Goal: Transaction & Acquisition: Purchase product/service

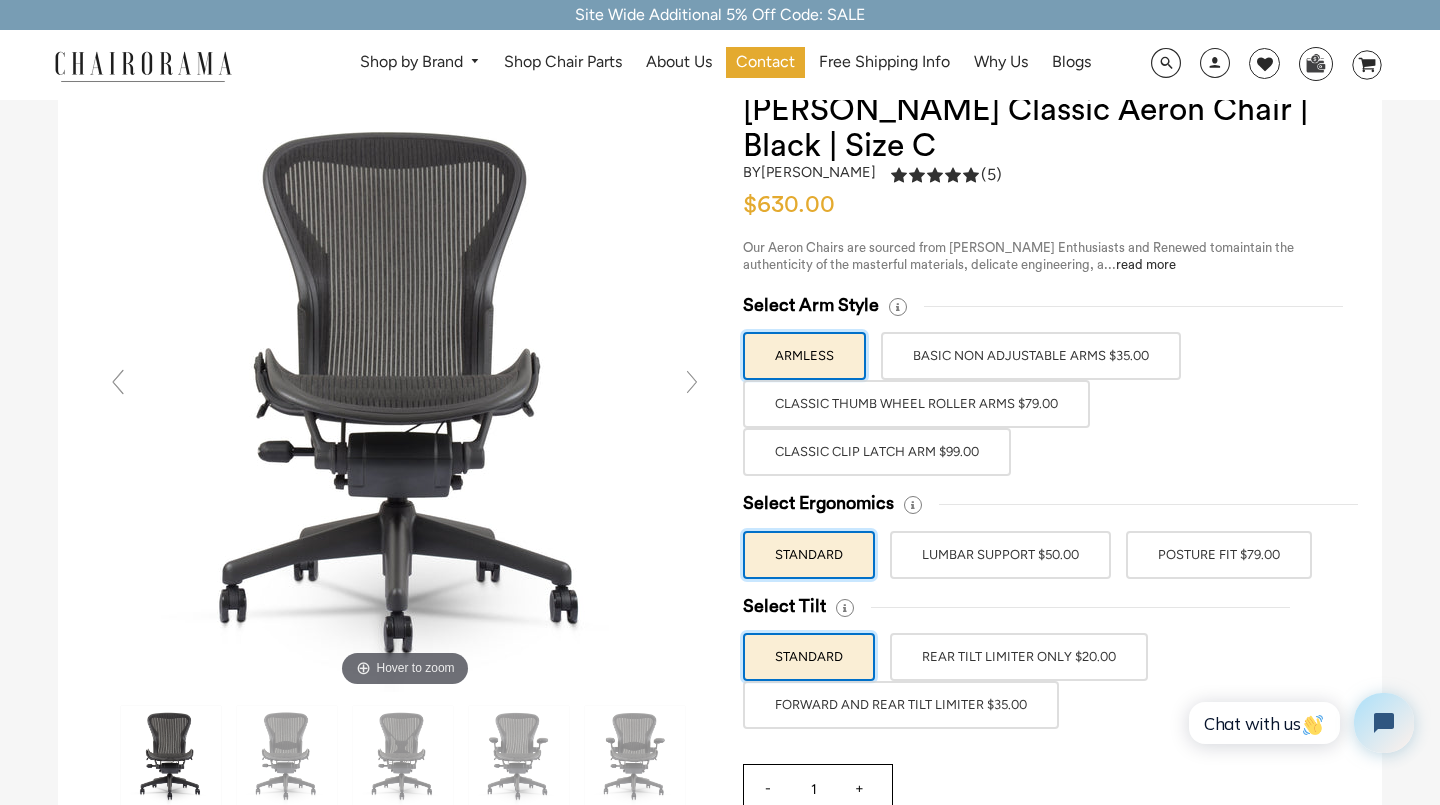
click at [989, 364] on label "BASIC NON ADJUSTABLE ARMS $35.00" at bounding box center [1031, 356] width 300 height 48
click at [0, 0] on input "BASIC NON ADJUSTABLE ARMS $35.00" at bounding box center [0, 0] width 0 height 0
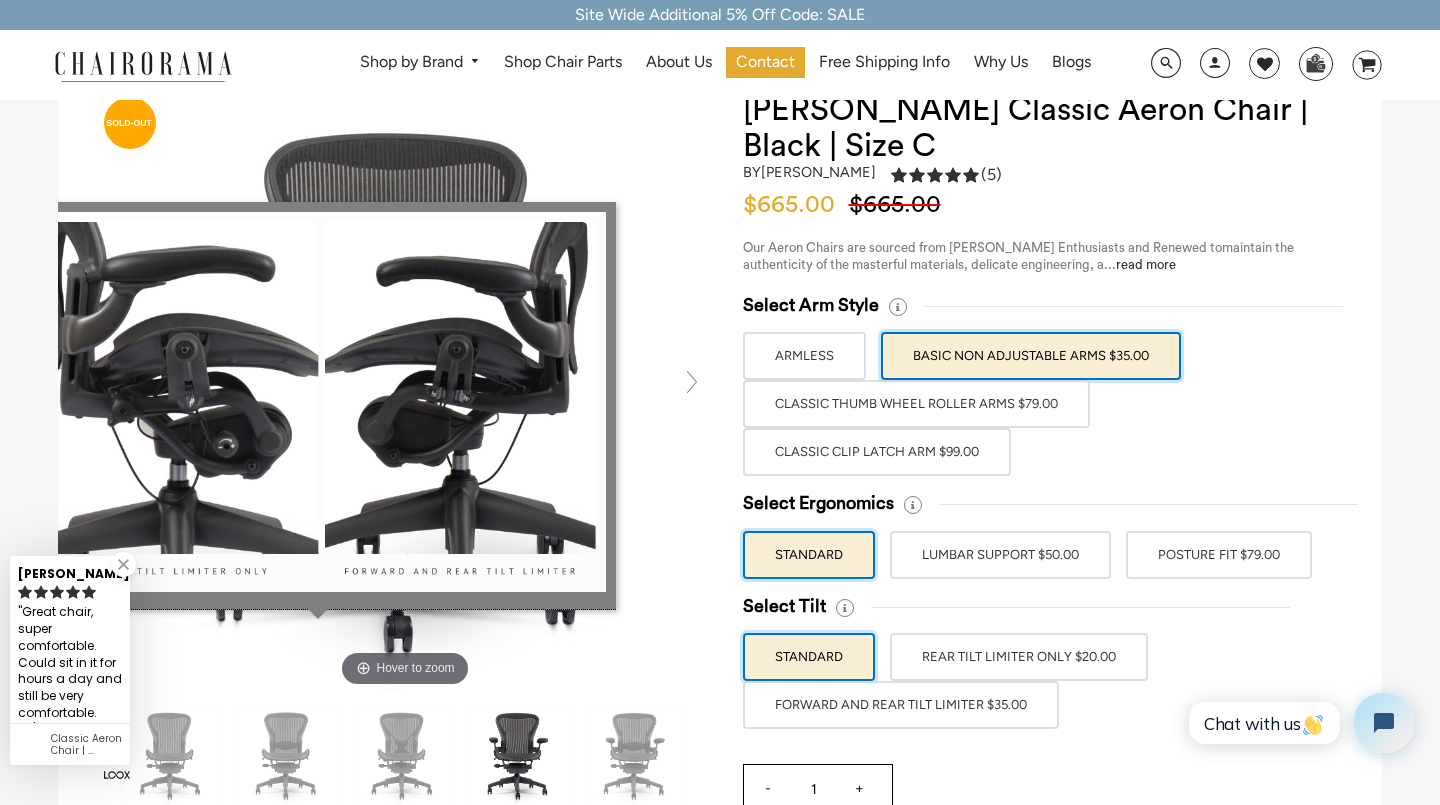
scroll to position [96, 0]
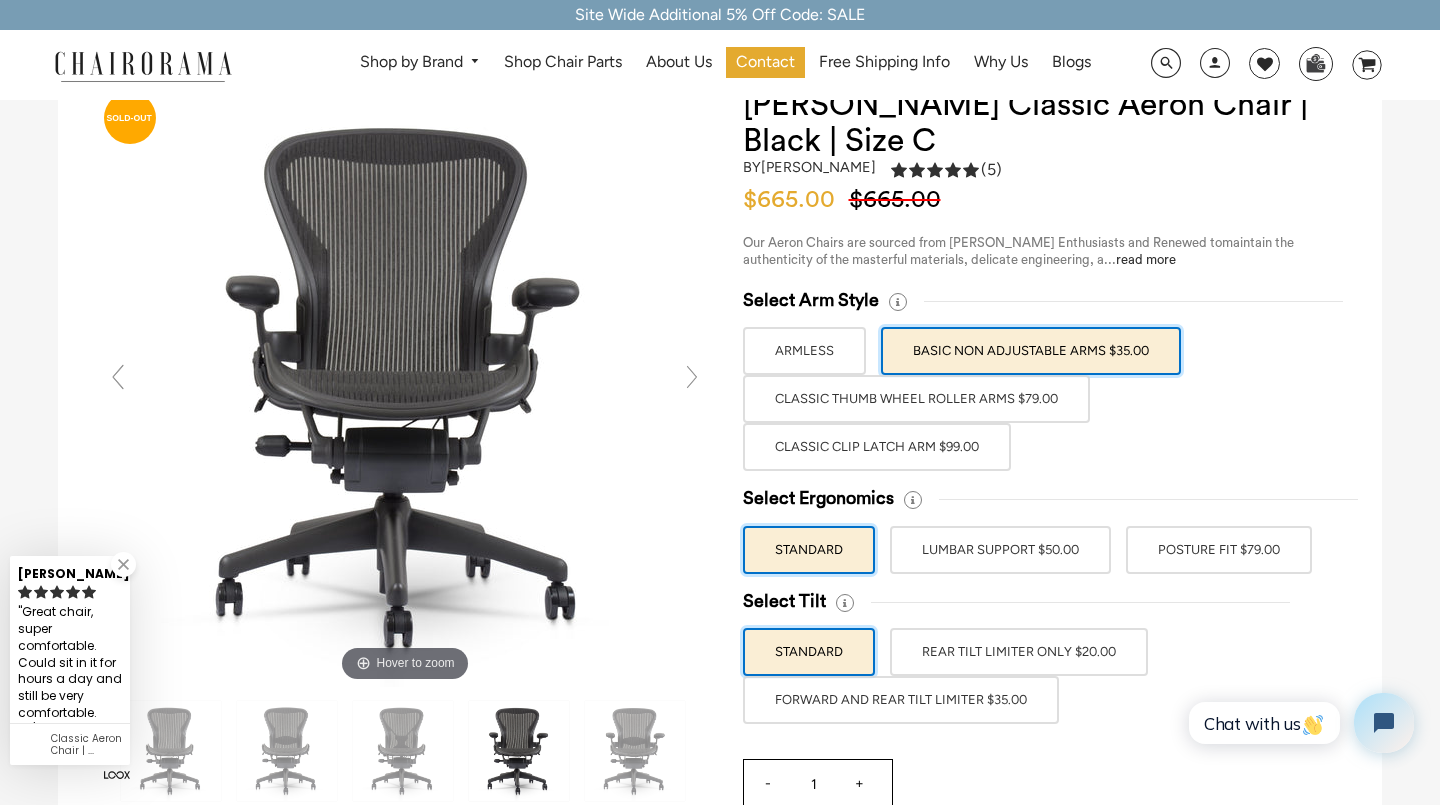
click at [1200, 577] on div "Select Arm Style ARMLESS BASIC NON ADJUSTABLE ARMS $35.00" at bounding box center [1043, 506] width 600 height 435
click at [1217, 559] on label "POSTURE FIT $79.00" at bounding box center [1219, 550] width 186 height 48
click at [0, 0] on input "POSTURE FIT $79.00" at bounding box center [0, 0] width 0 height 0
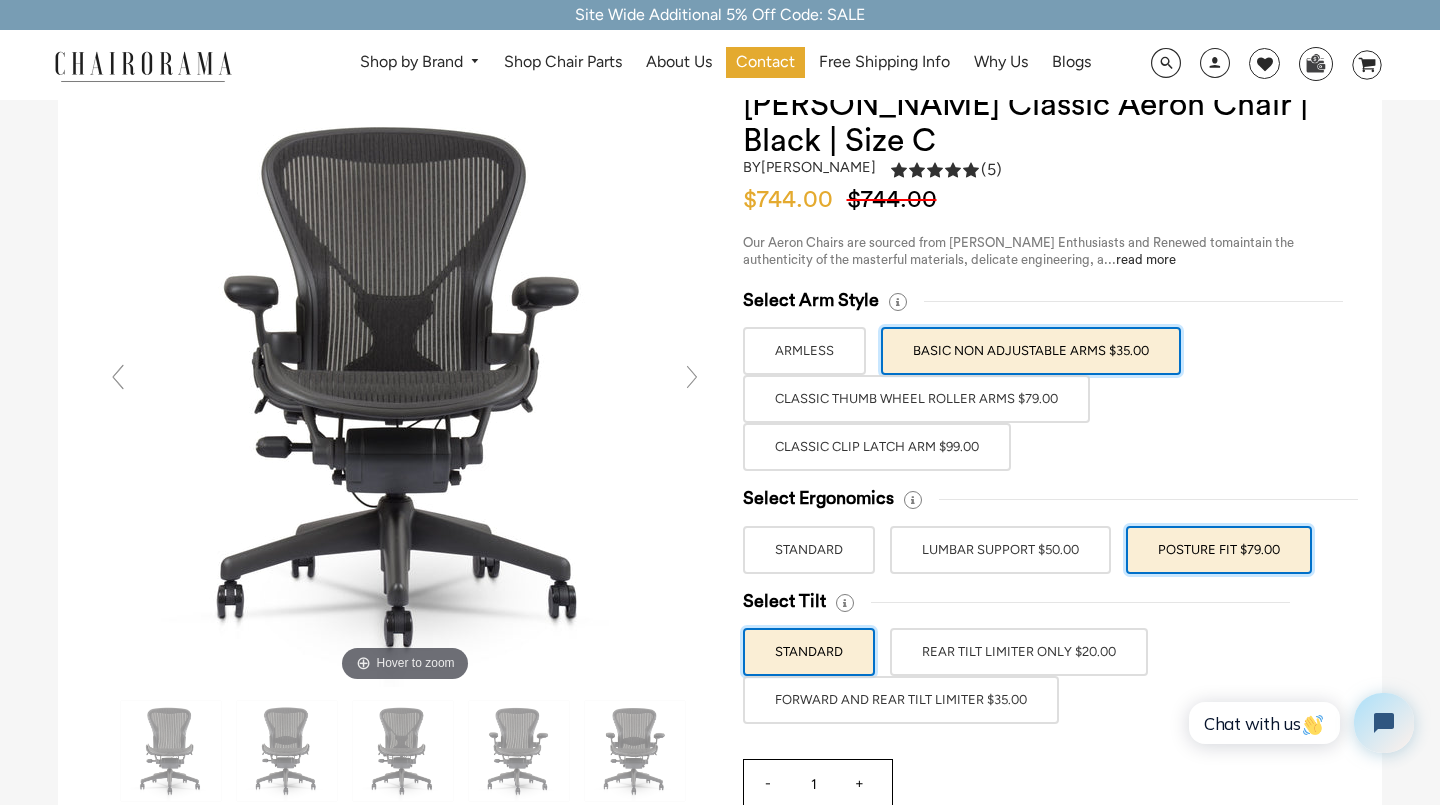
click at [1048, 567] on label "LUMBAR SUPPORT $50.00" at bounding box center [1000, 550] width 221 height 48
click at [0, 0] on input "LUMBAR SUPPORT $50.00" at bounding box center [0, 0] width 0 height 0
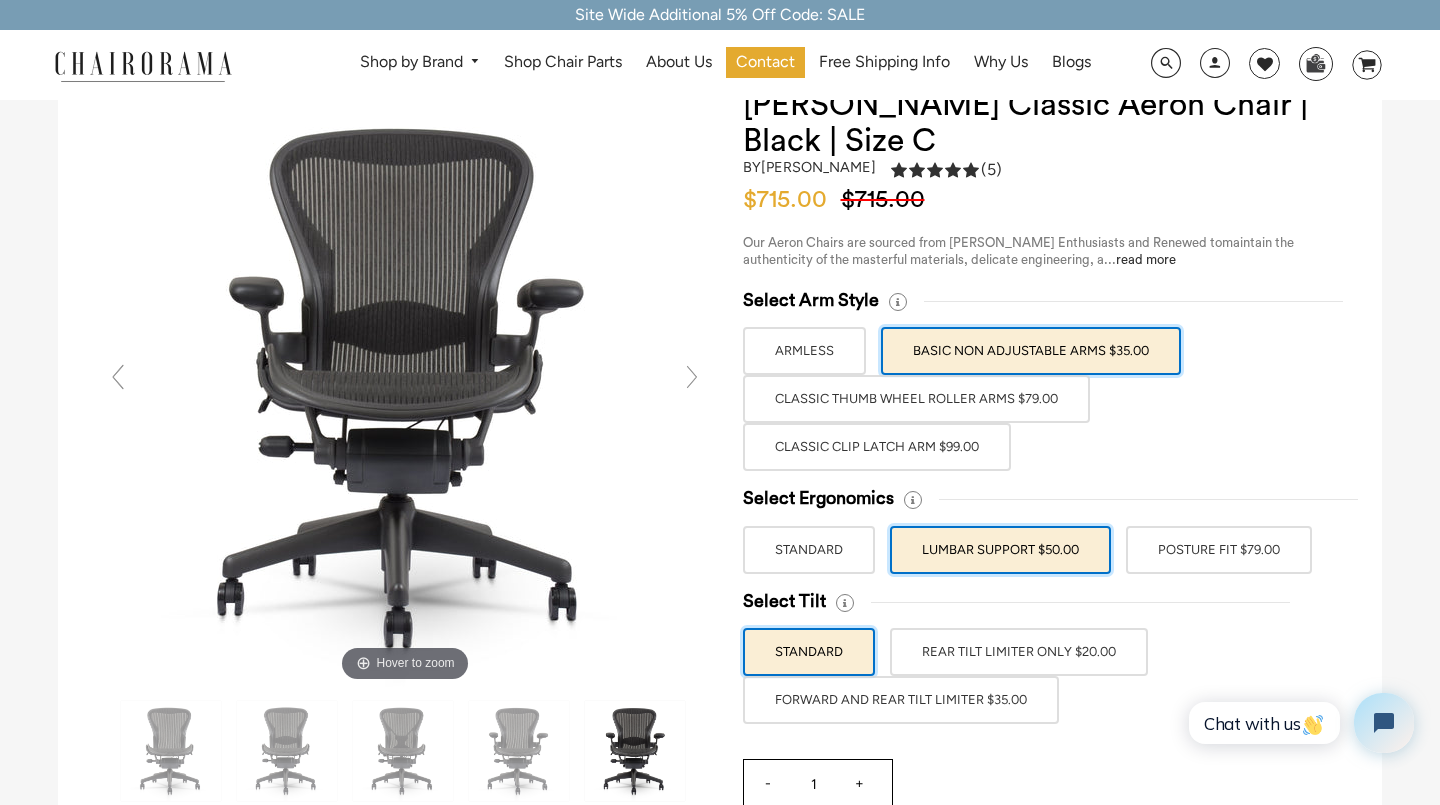
click at [1204, 574] on div "Select Arm Style ARMLESS BASIC NON ADJUSTABLE ARMS $35.00" at bounding box center [1043, 506] width 600 height 435
click at [1213, 545] on label "POSTURE FIT $79.00" at bounding box center [1219, 550] width 186 height 48
click at [0, 0] on input "POSTURE FIT $79.00" at bounding box center [0, 0] width 0 height 0
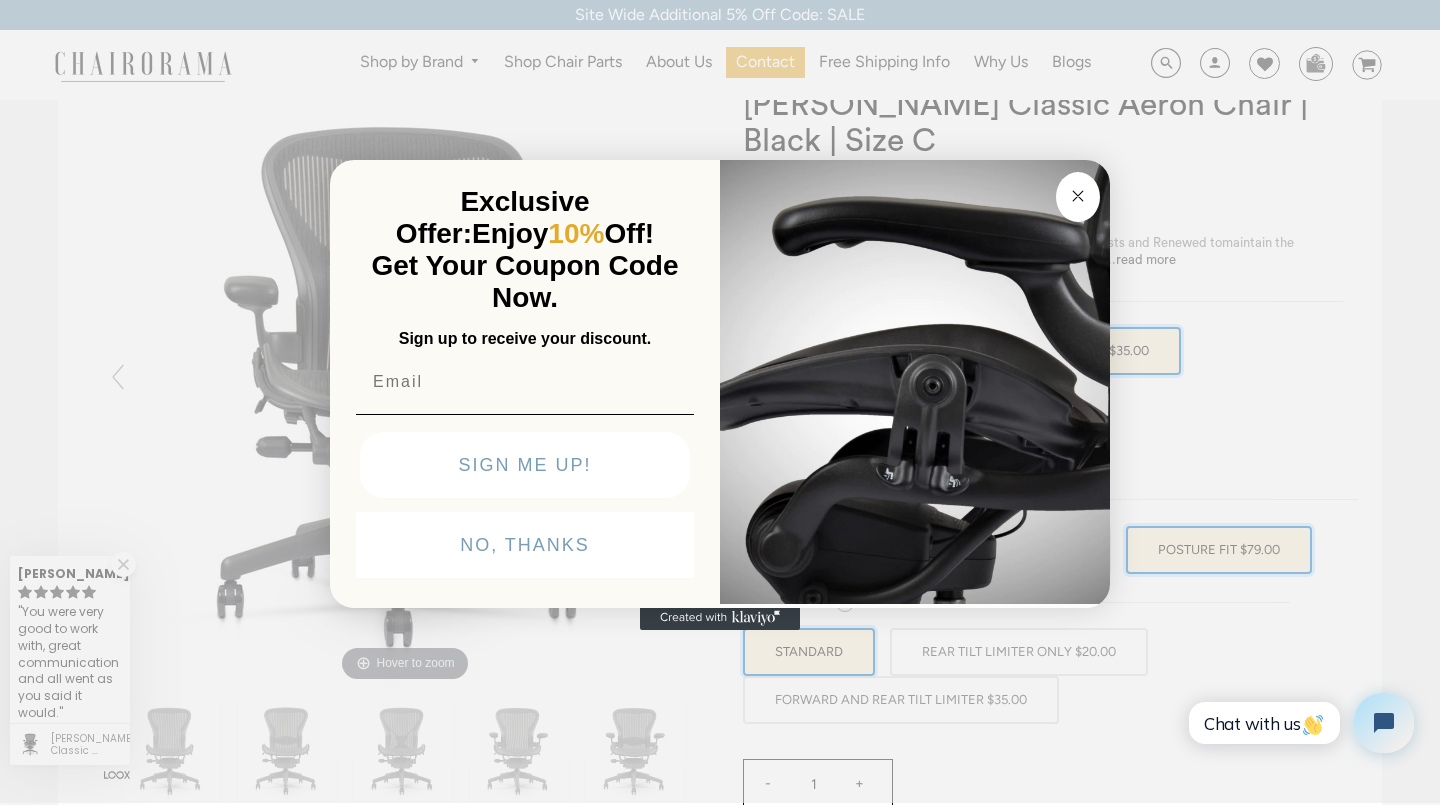
click at [1081, 185] on circle "Close dialog" at bounding box center [1078, 195] width 23 height 23
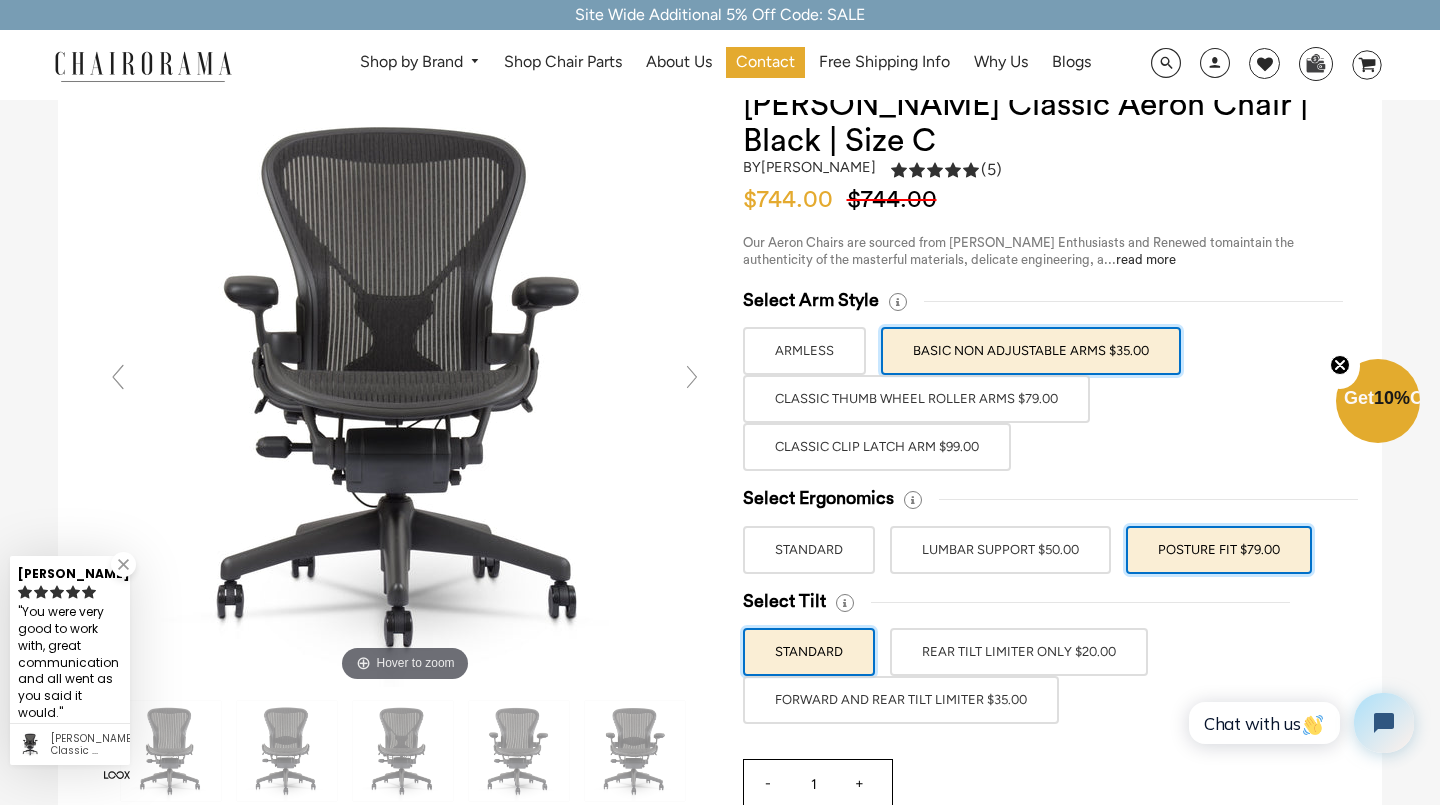
click at [851, 701] on label "FORWARD AND REAR TILT LIMITER $35.00" at bounding box center [901, 700] width 316 height 48
click at [0, 0] on input "FORWARD AND REAR TILT LIMITER $35.00" at bounding box center [0, 0] width 0 height 0
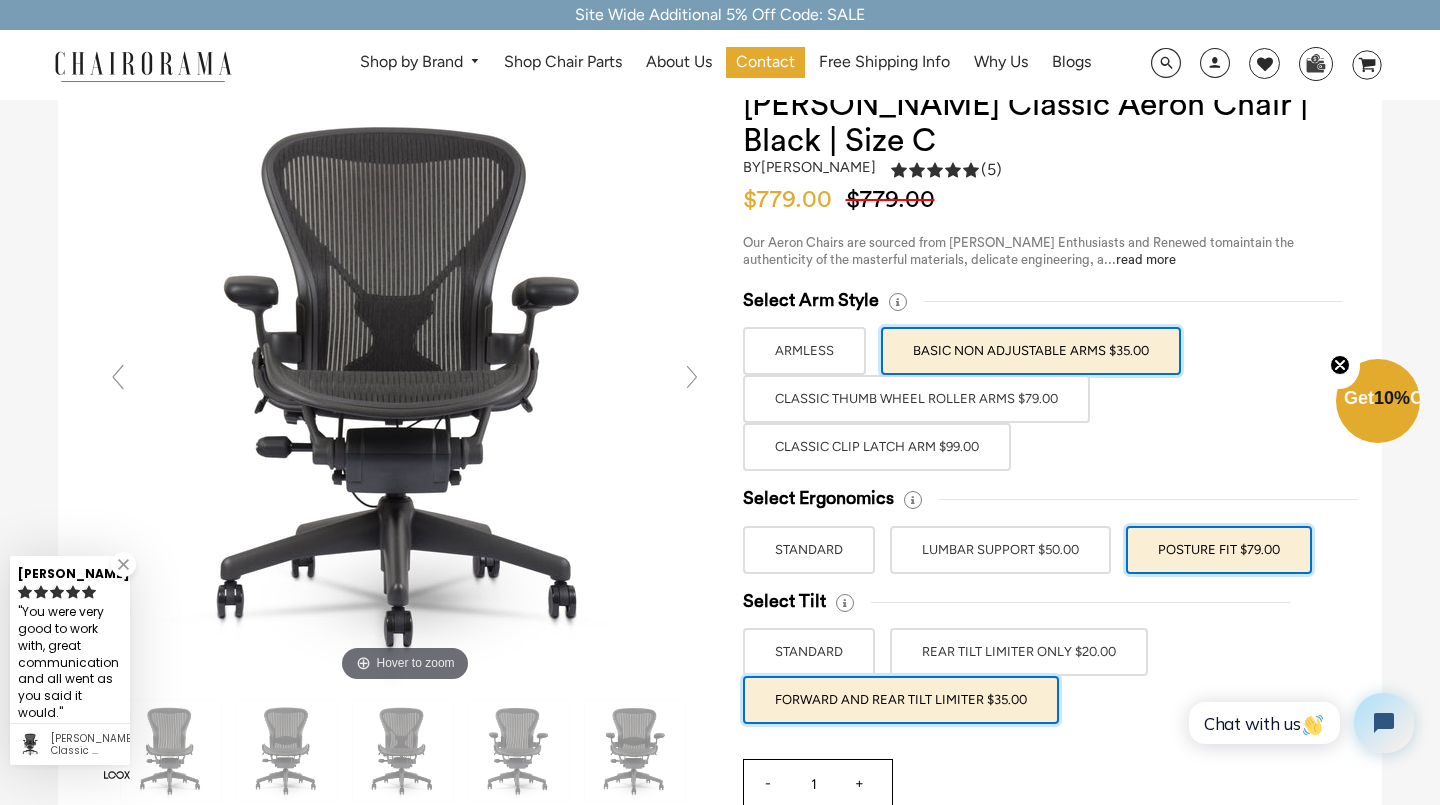
click at [860, 719] on label "FORWARD AND REAR TILT LIMITER $35.00" at bounding box center [901, 700] width 316 height 48
click at [0, 0] on input "FORWARD AND REAR TILT LIMITER $35.00" at bounding box center [0, 0] width 0 height 0
click at [825, 670] on label "STANDARD" at bounding box center [809, 652] width 132 height 48
click at [0, 0] on input "STANDARD" at bounding box center [0, 0] width 0 height 0
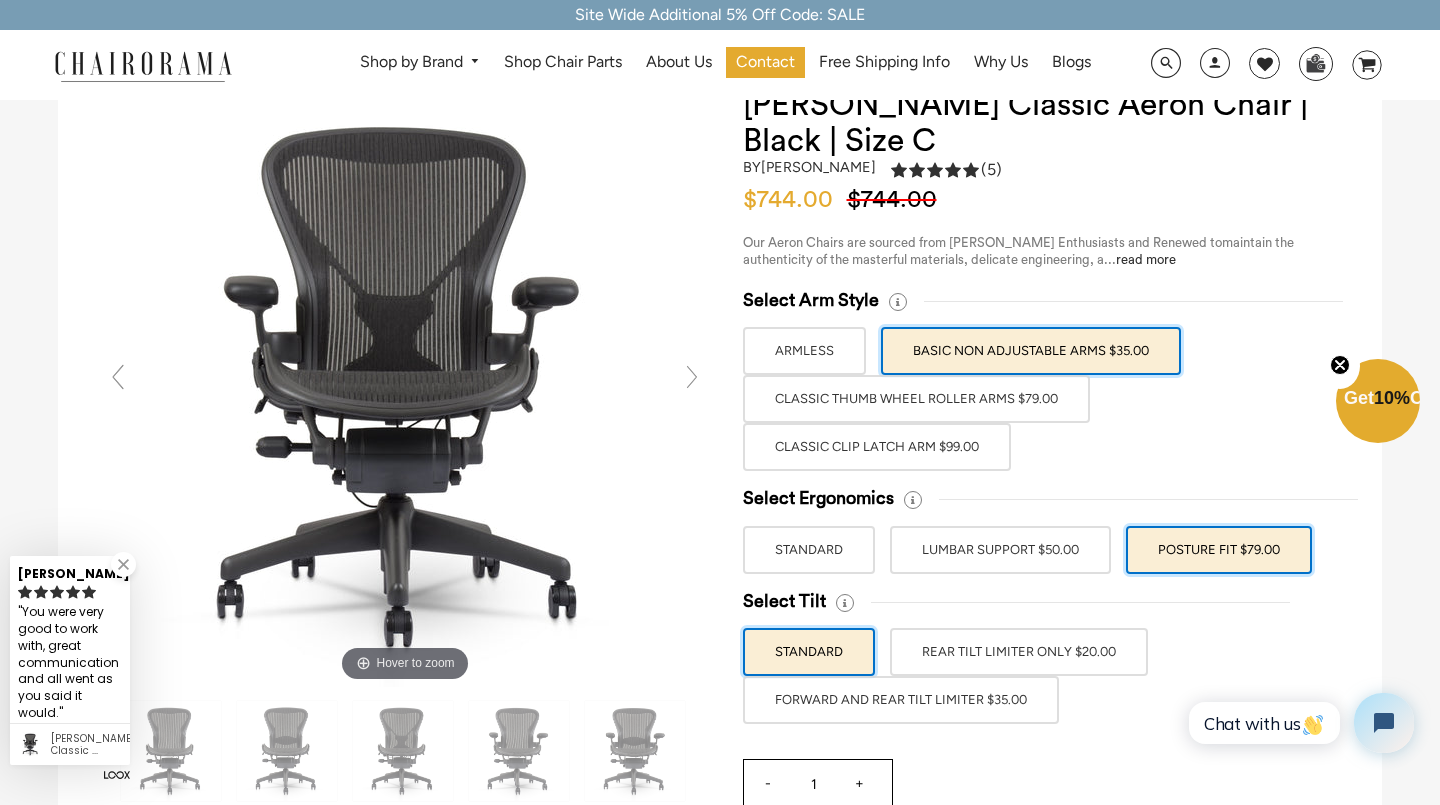
click at [984, 672] on label "REAR TILT LIMITER ONLY $20.00" at bounding box center [1019, 652] width 258 height 48
click at [0, 0] on input "REAR TILT LIMITER ONLY $20.00" at bounding box center [0, 0] width 0 height 0
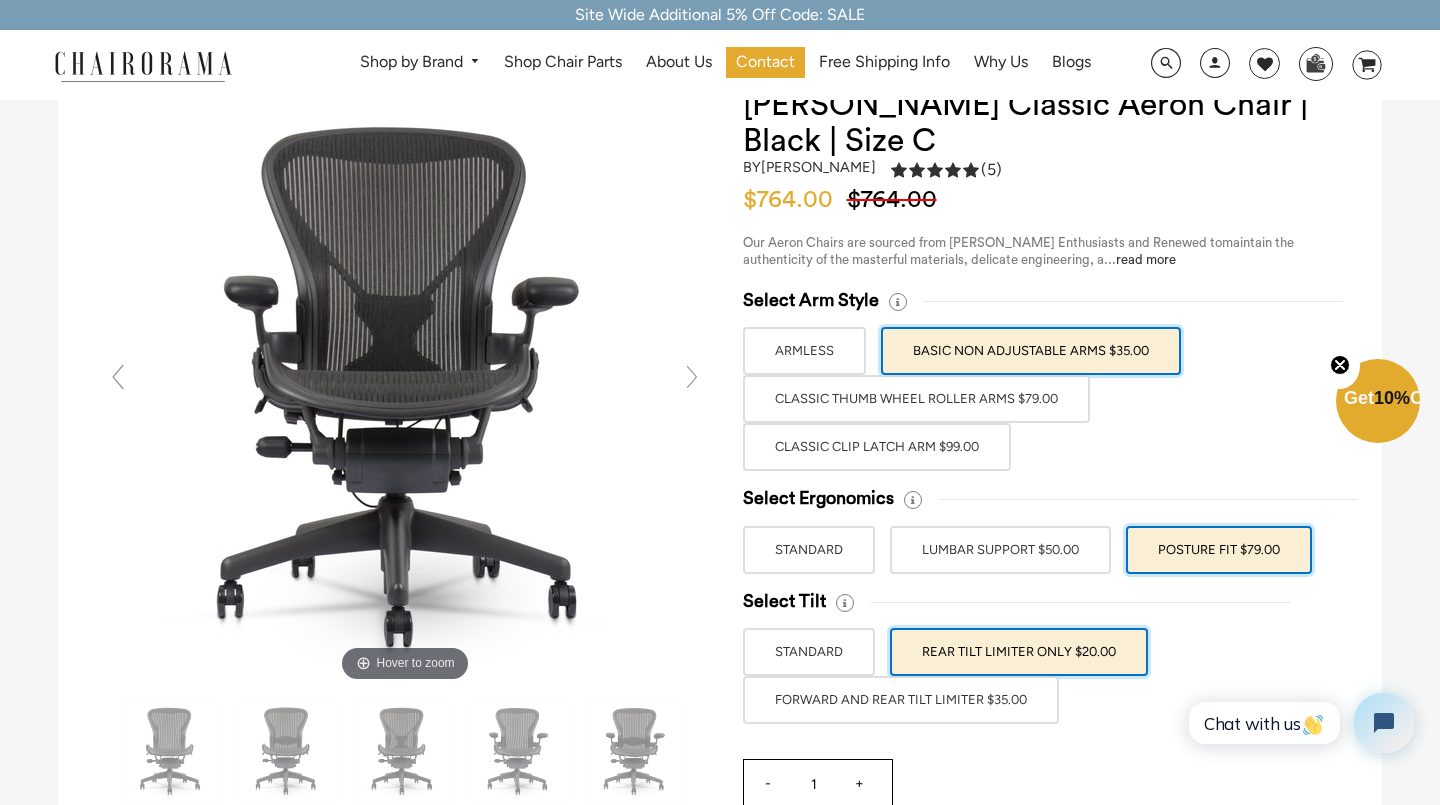
click at [918, 698] on label "FORWARD AND REAR TILT LIMITER $35.00" at bounding box center [901, 700] width 316 height 48
click at [0, 0] on input "FORWARD AND REAR TILT LIMITER $35.00" at bounding box center [0, 0] width 0 height 0
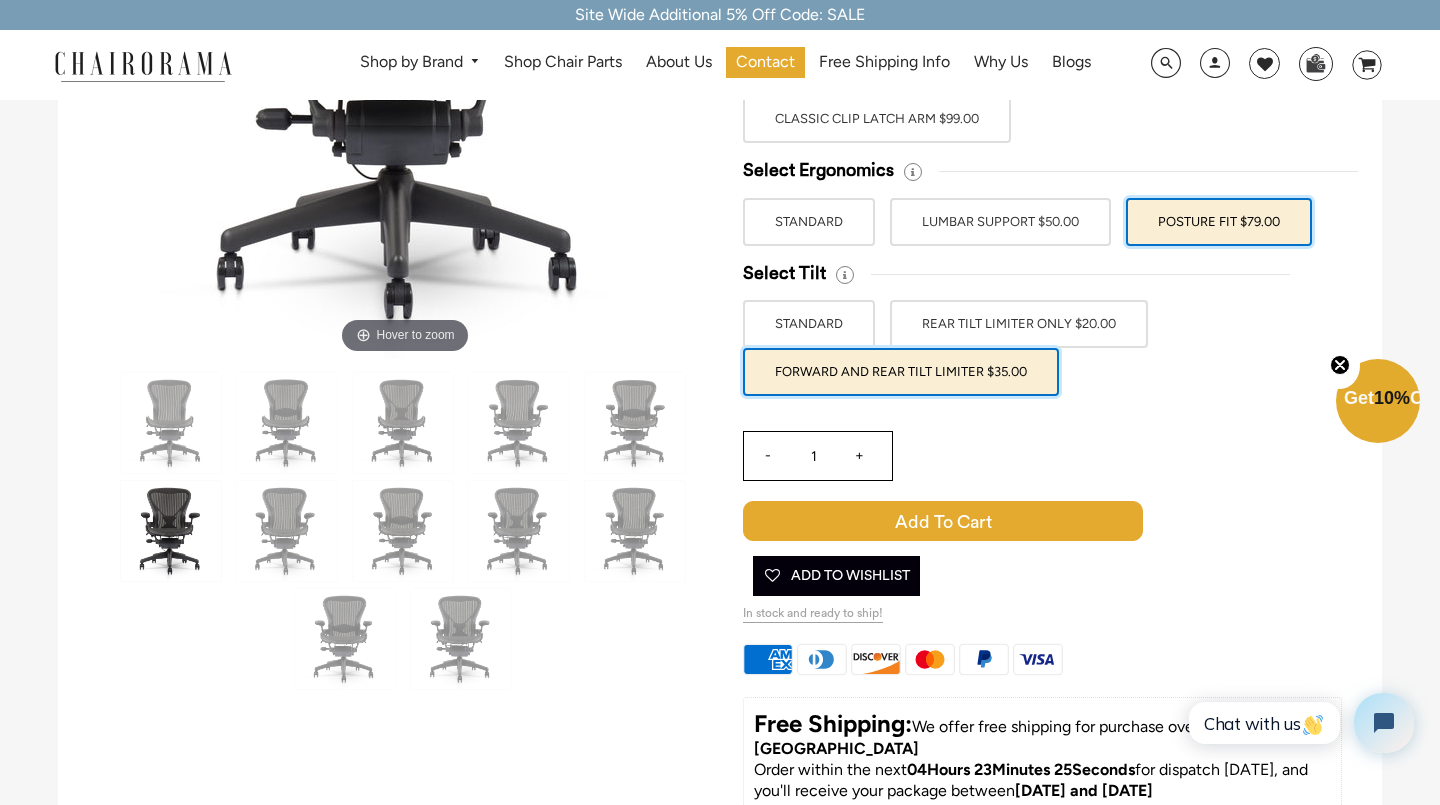
scroll to position [559, 0]
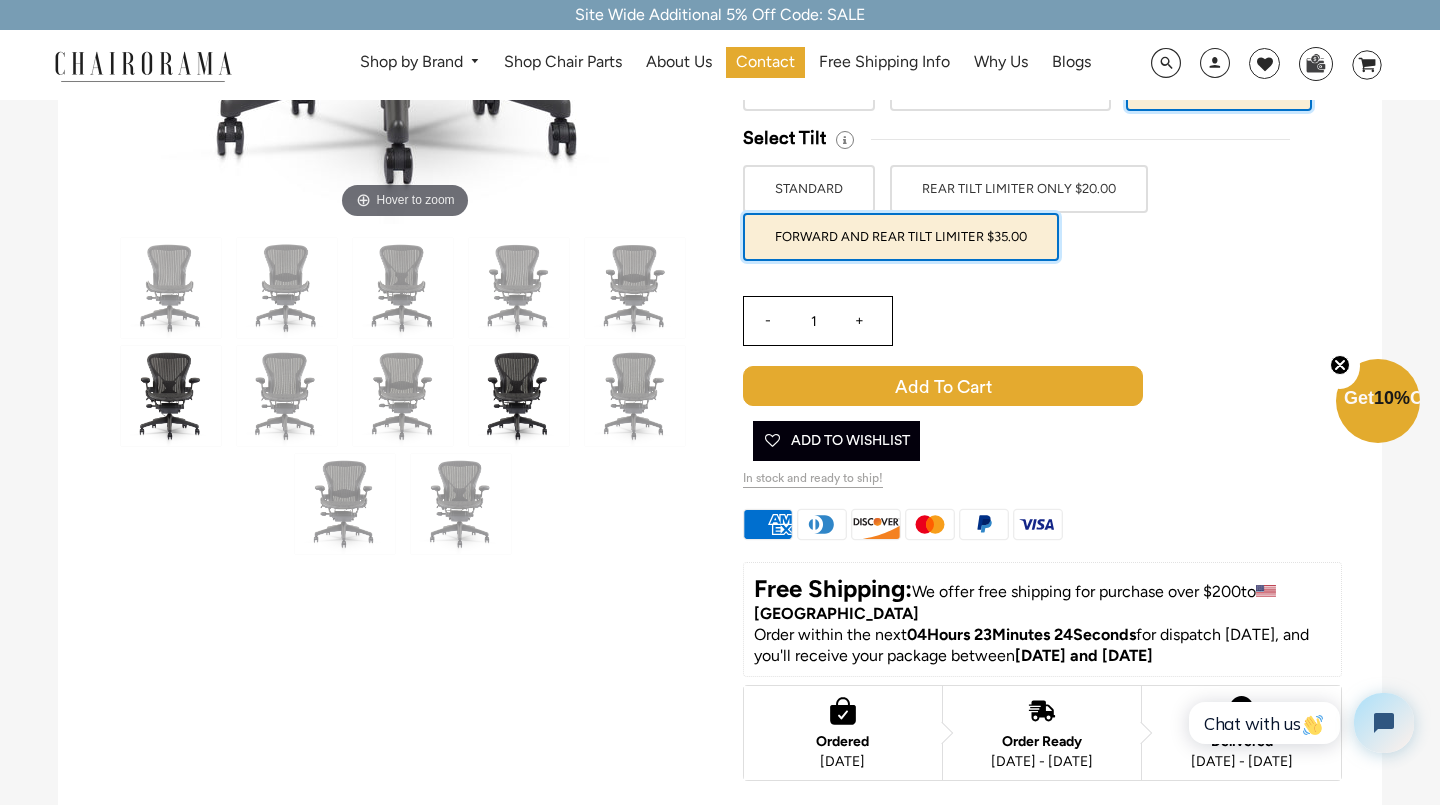
click at [470, 422] on img at bounding box center [519, 396] width 100 height 100
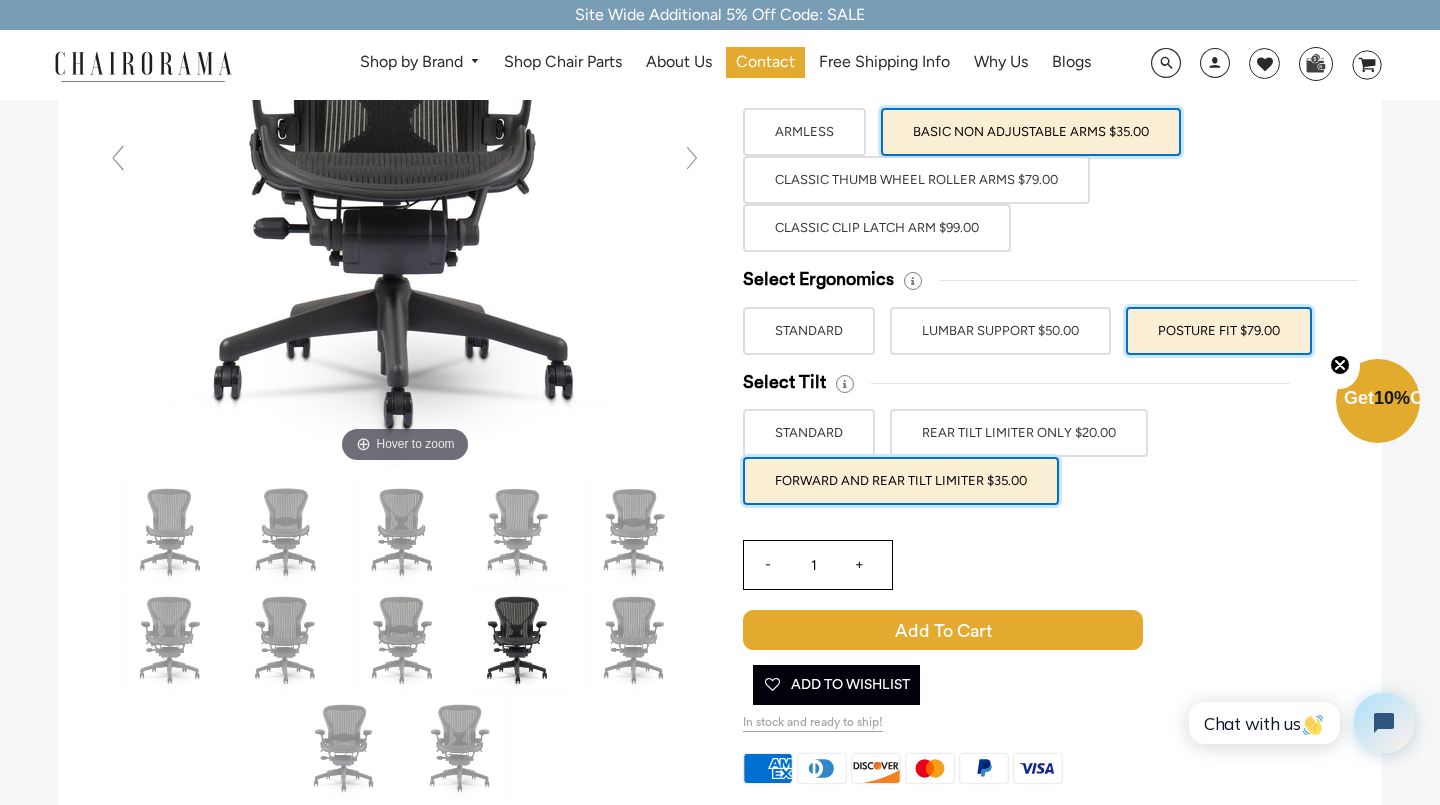
scroll to position [269, 0]
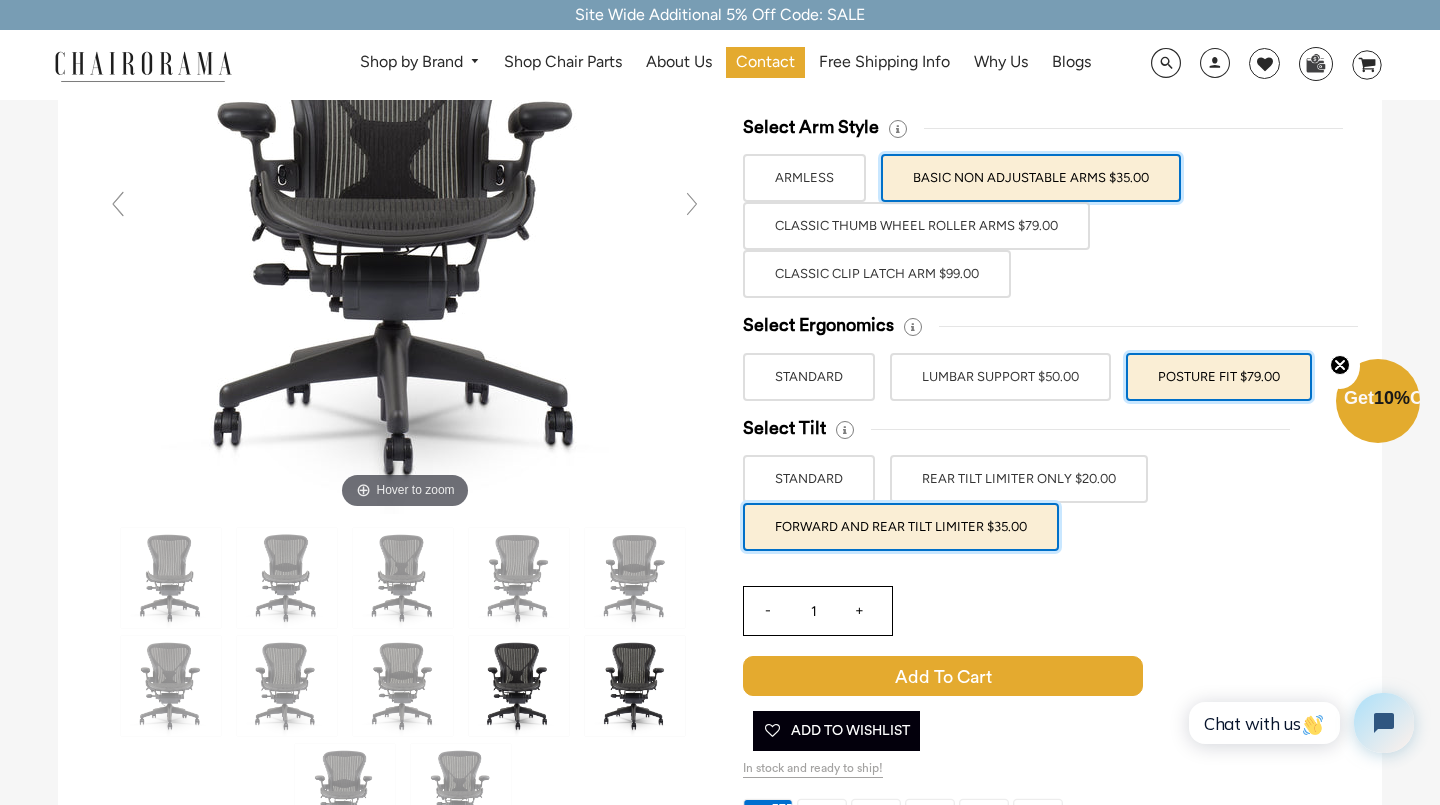
click at [645, 641] on img at bounding box center [635, 686] width 100 height 100
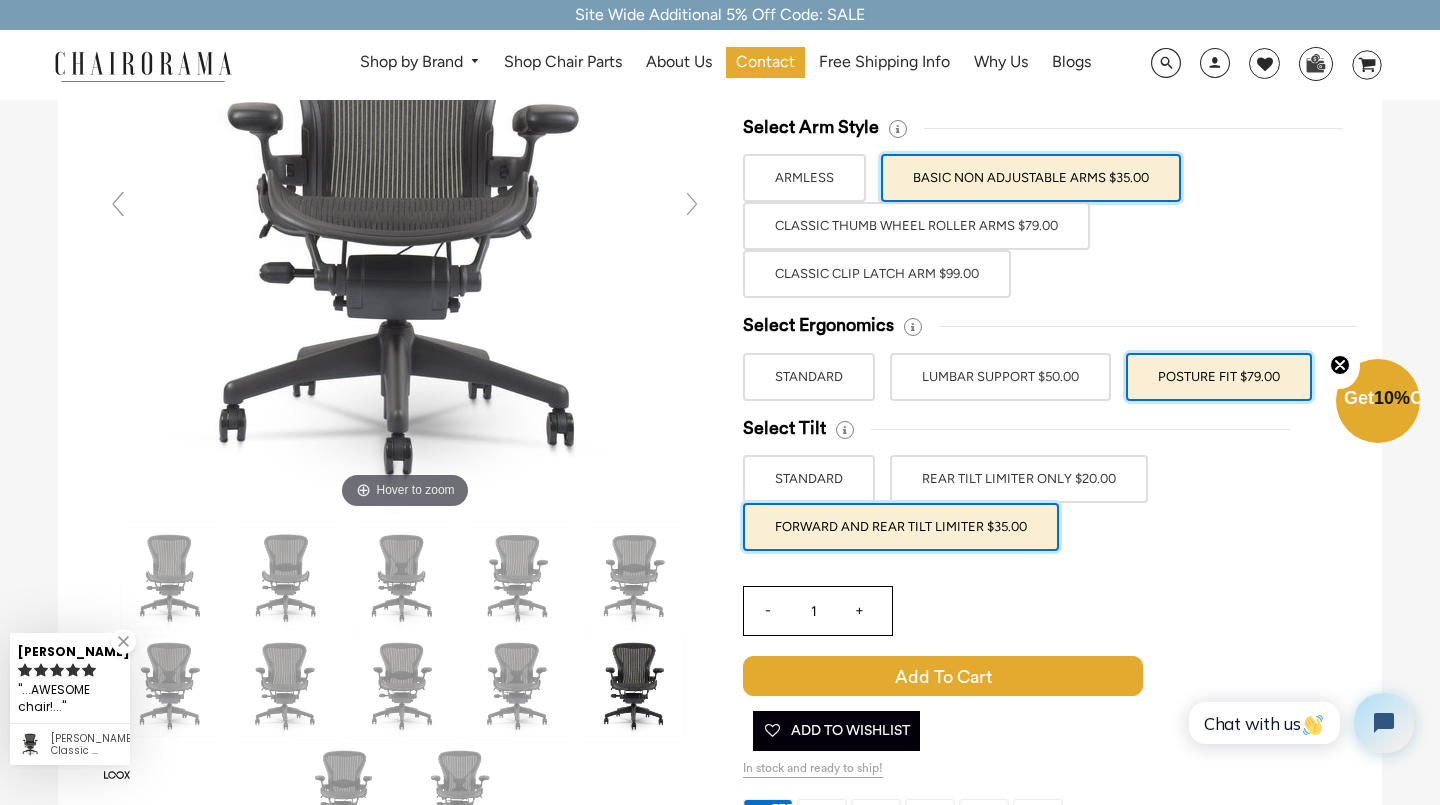
click at [629, 526] on div at bounding box center [405, 686] width 615 height 324
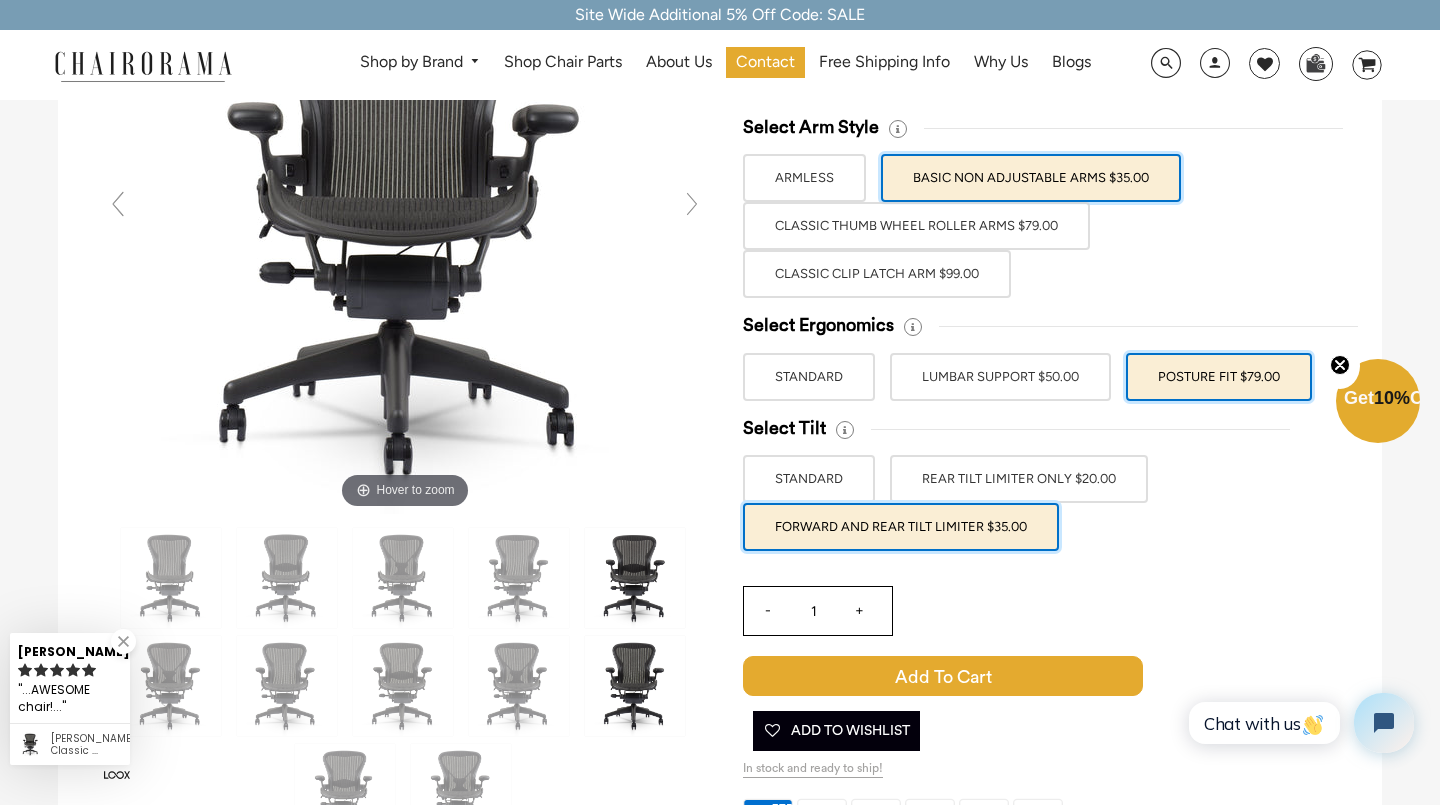
click at [588, 561] on img at bounding box center [635, 578] width 100 height 100
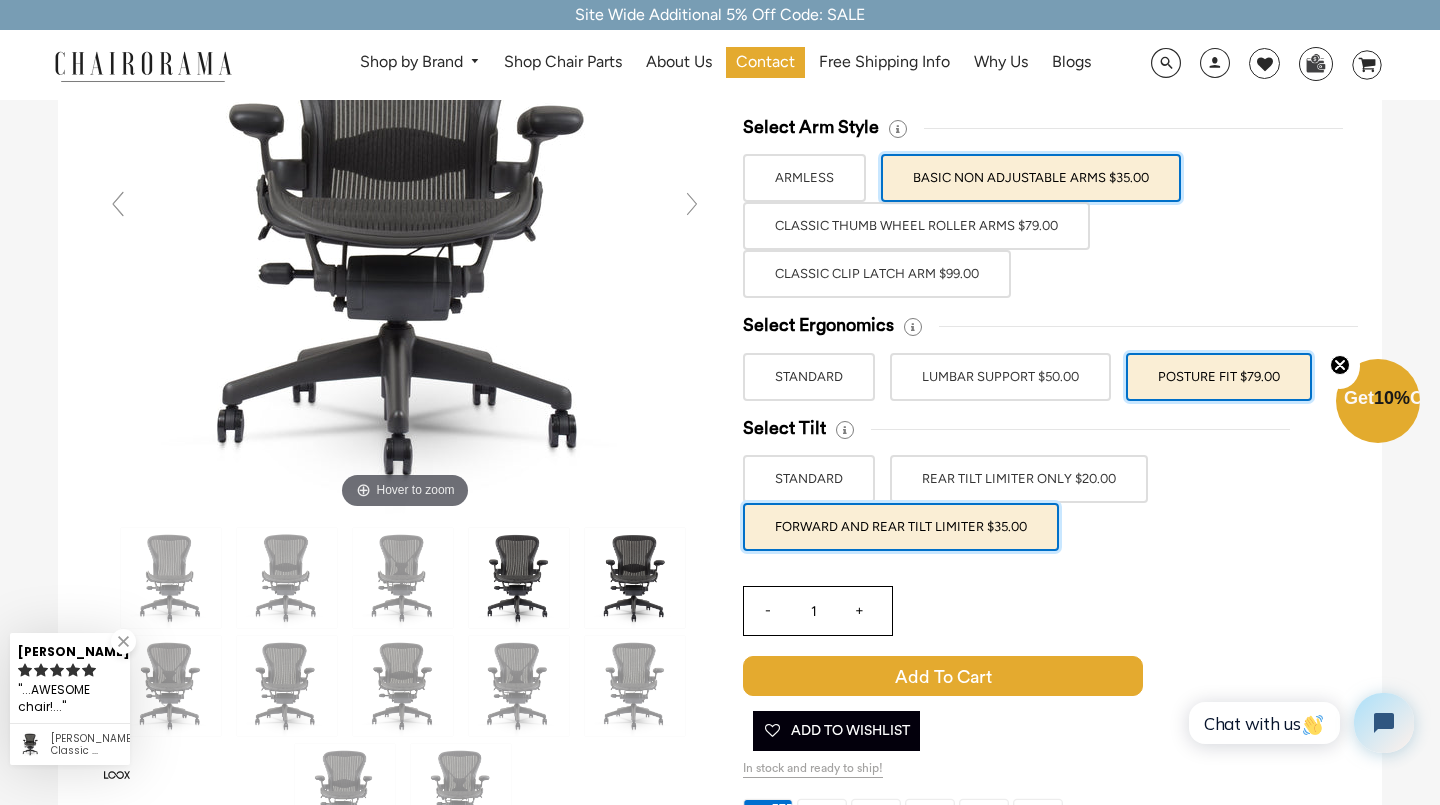
click at [538, 561] on img at bounding box center [519, 578] width 100 height 100
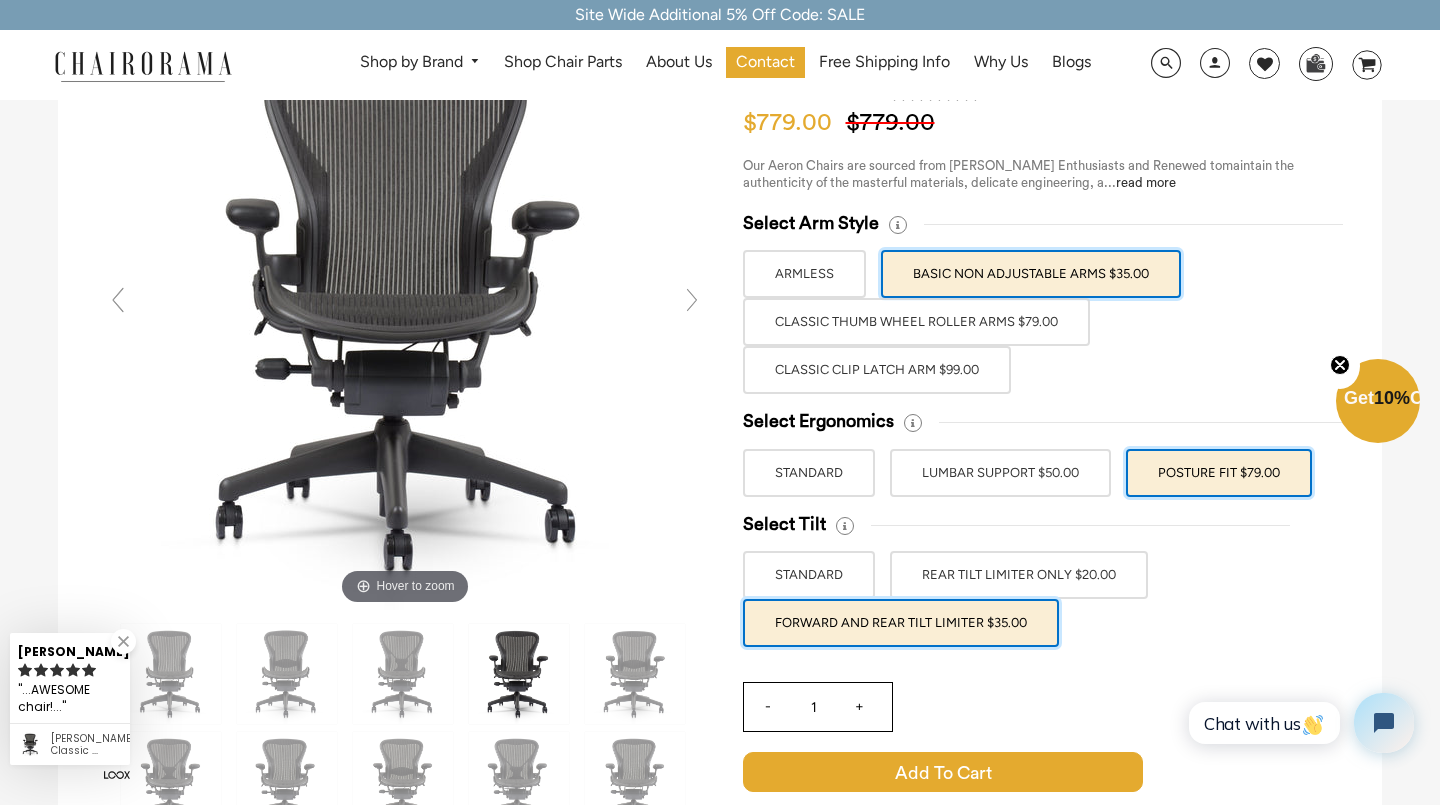
scroll to position [114, 0]
